Goal: Complete application form

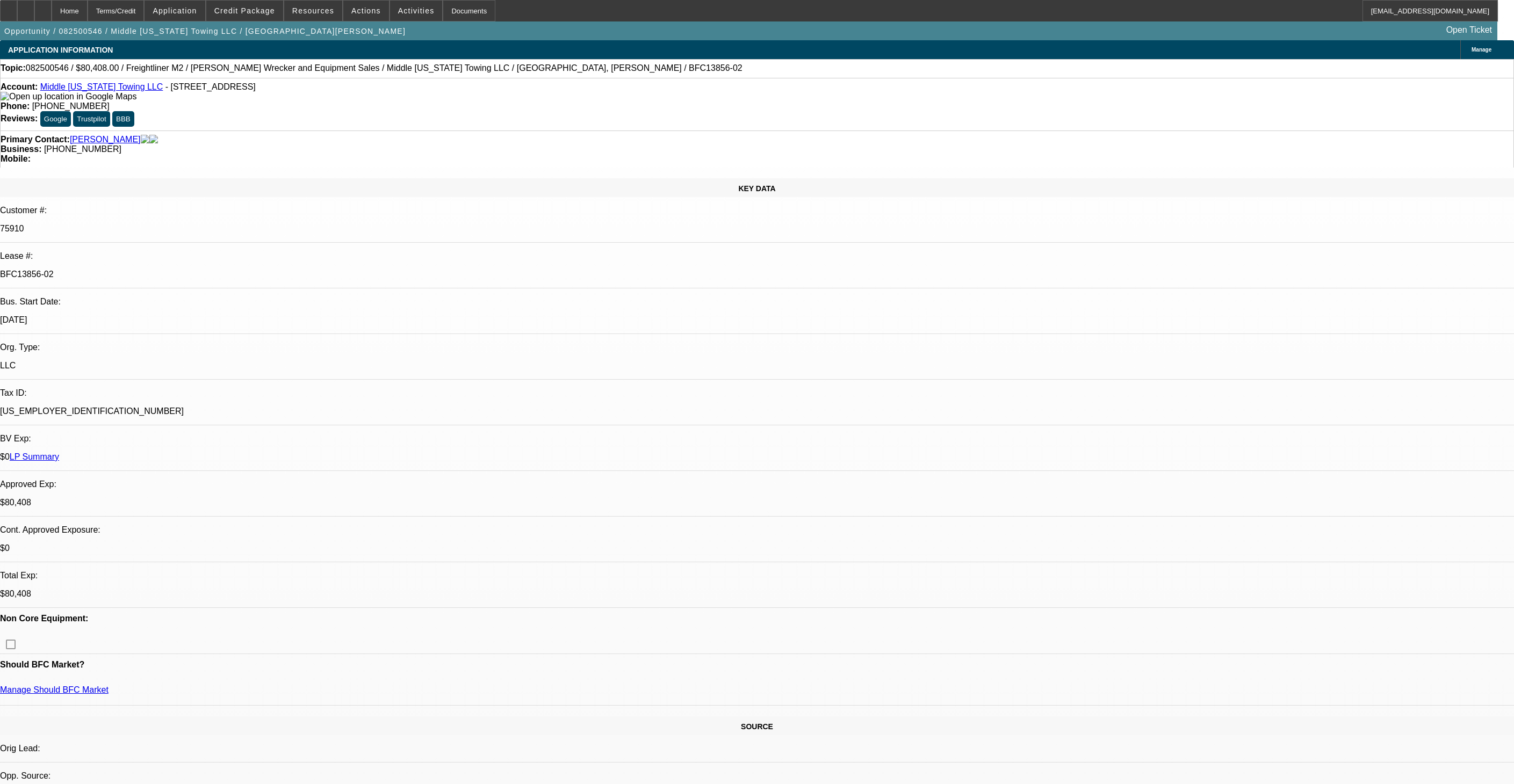
select select "0"
select select "2"
select select "0"
select select "6"
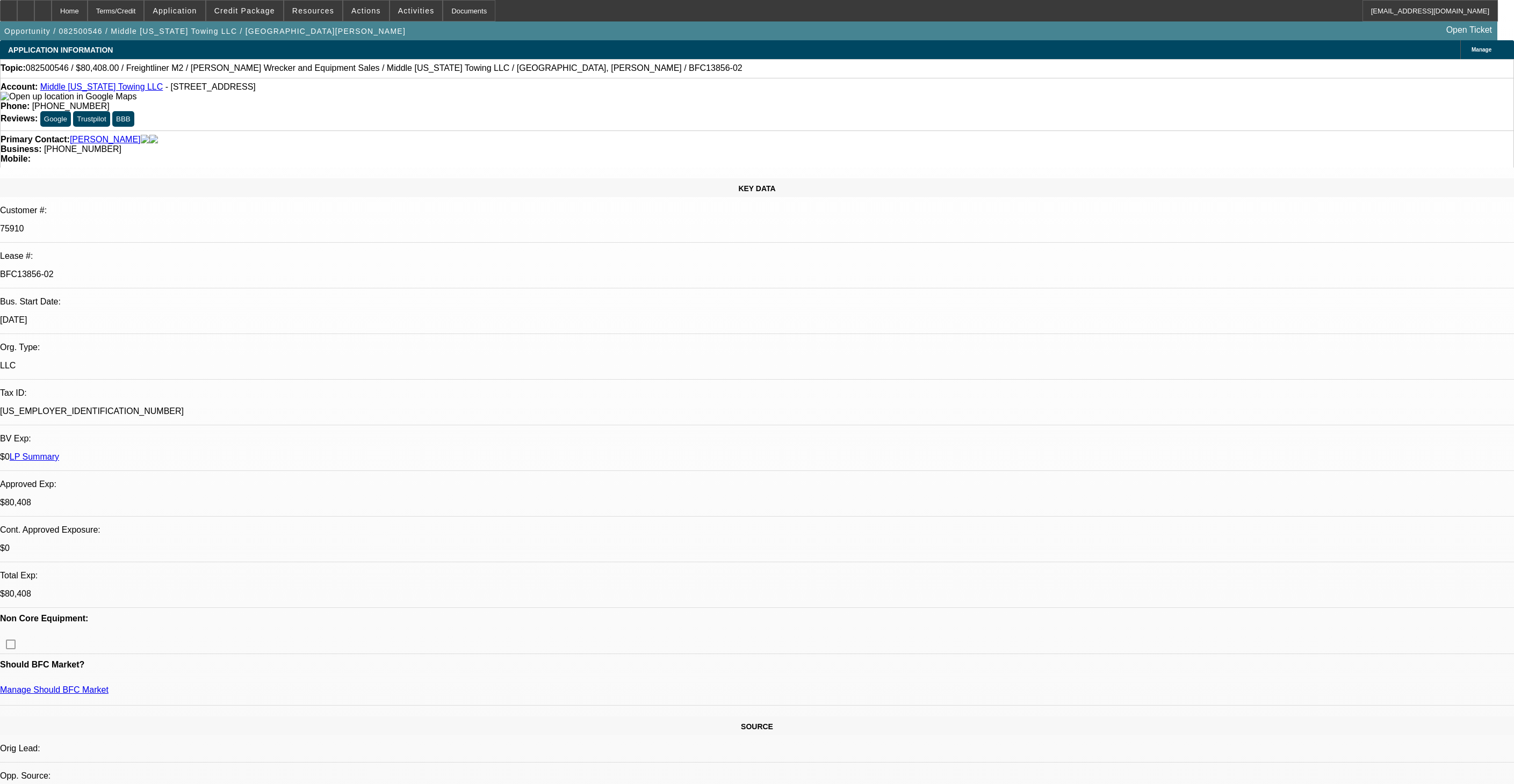
select select "0"
select select "6"
select select "0"
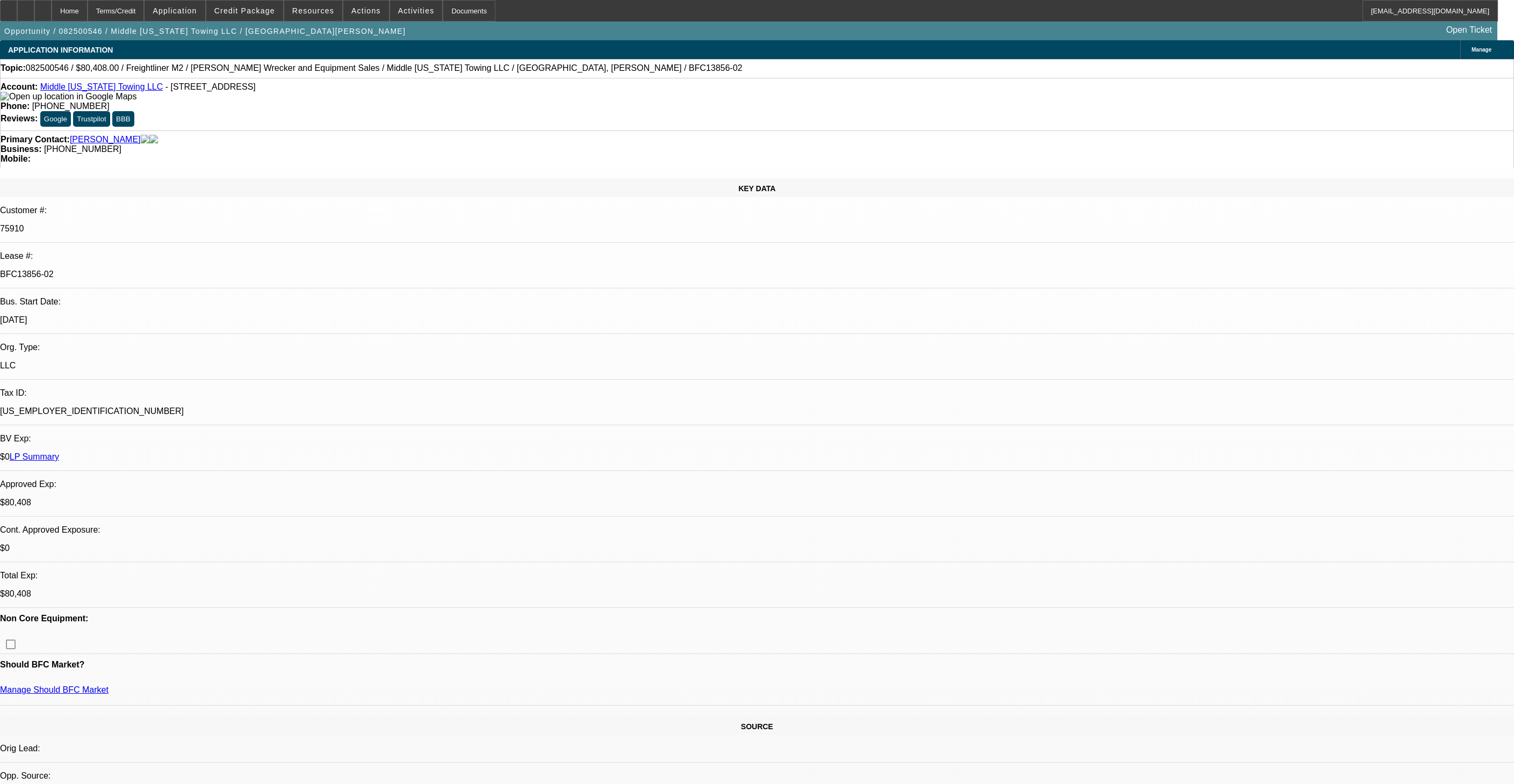
select select "0"
select select "2"
select select "0"
select select "6"
select select "0"
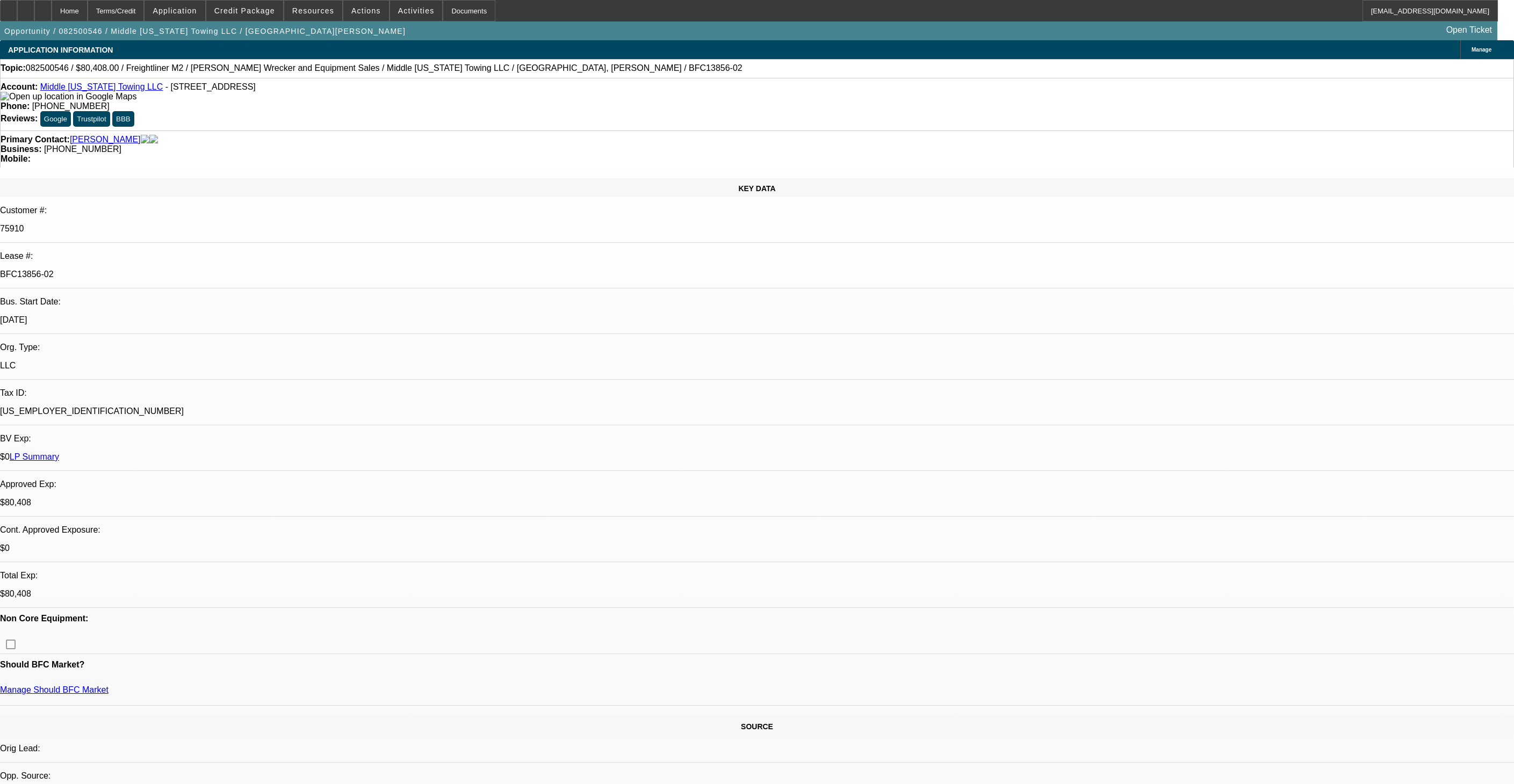
select select "0"
select select "2"
select select "0"
select select "6"
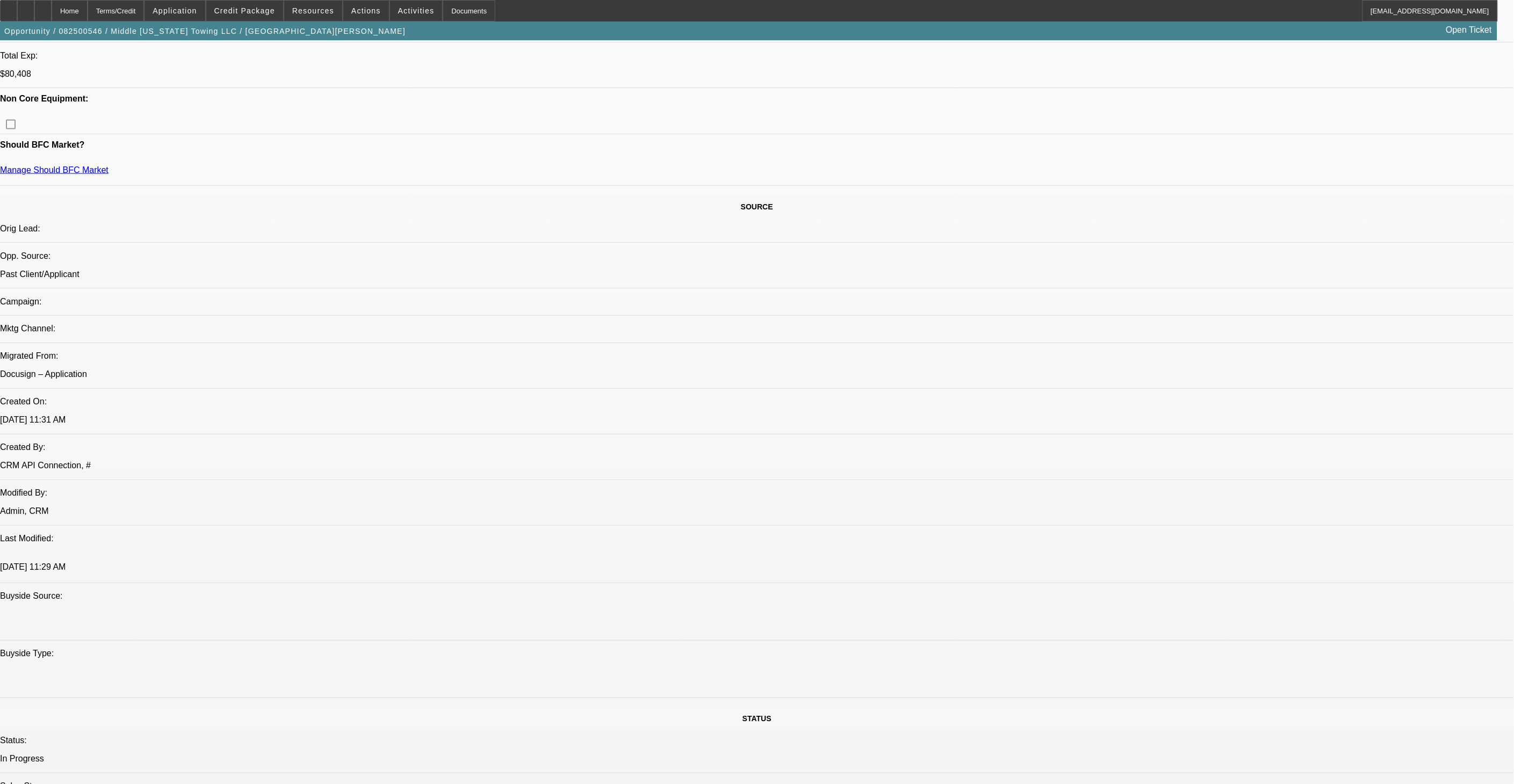
scroll to position [520, 0]
